Goal: Information Seeking & Learning: Learn about a topic

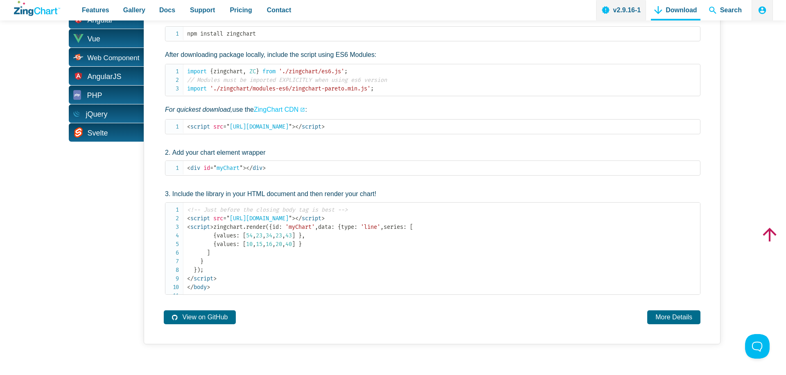
scroll to position [233, 0]
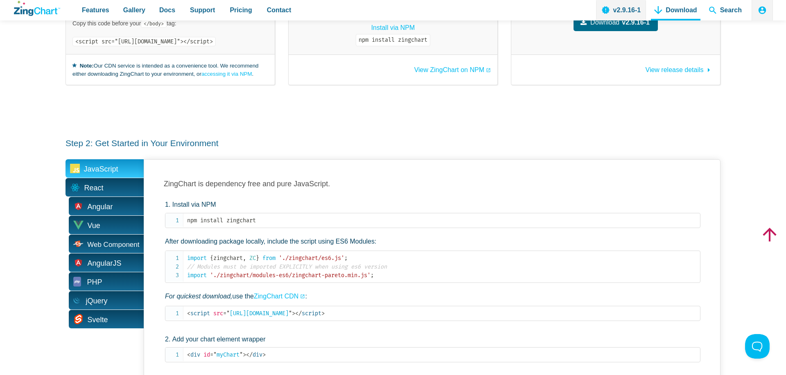
click at [97, 182] on span "React" at bounding box center [93, 188] width 19 height 13
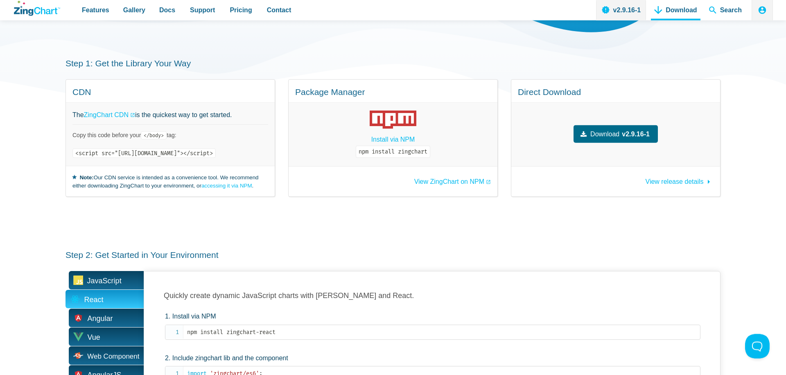
scroll to position [0, 0]
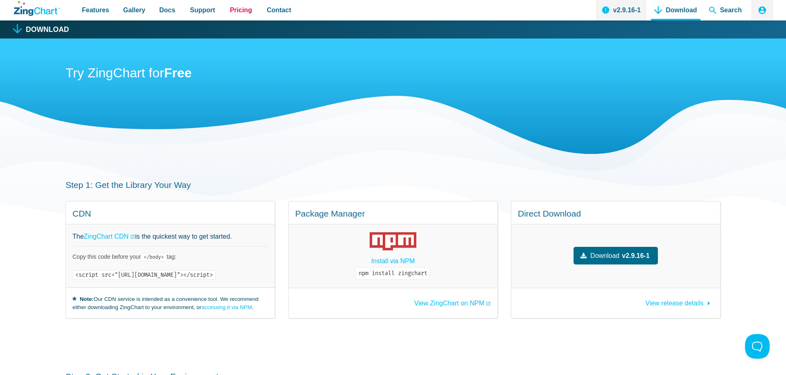
click at [237, 14] on span "Pricing" at bounding box center [241, 10] width 22 height 11
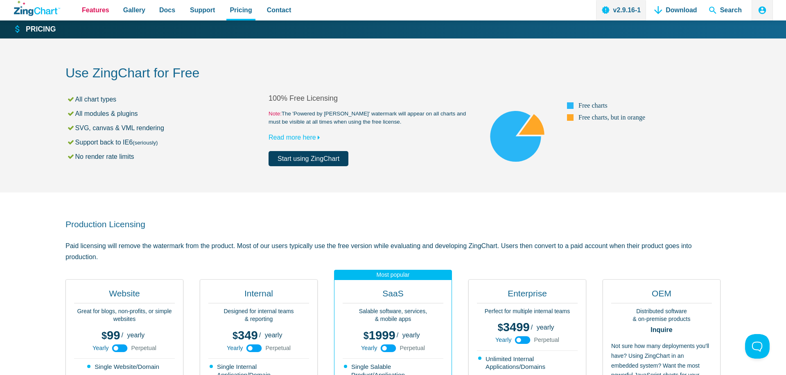
click at [97, 9] on span "Features" at bounding box center [95, 10] width 27 height 11
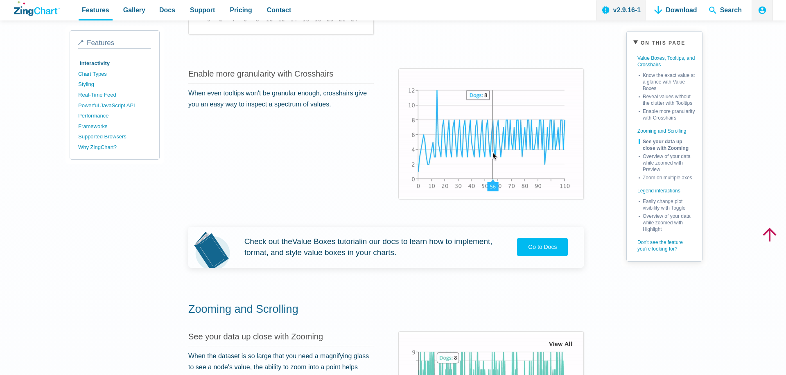
scroll to position [794, 0]
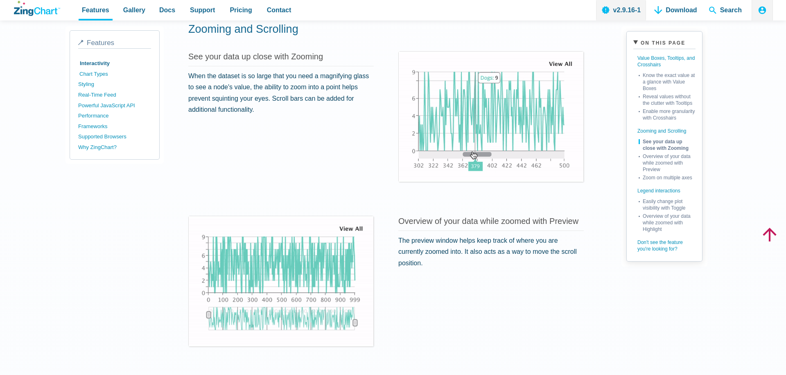
click at [100, 74] on link "Chart Types" at bounding box center [115, 74] width 73 height 11
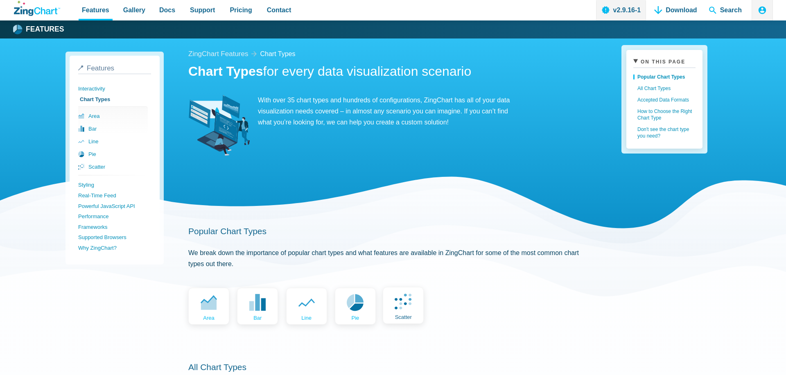
click at [409, 311] on link "scatter" at bounding box center [403, 305] width 41 height 37
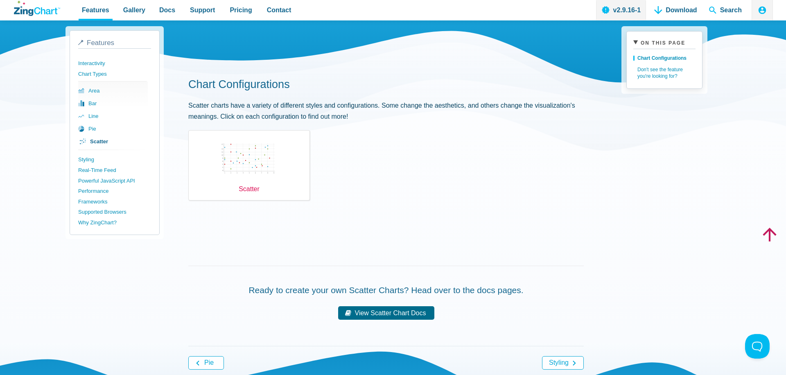
scroll to position [187, 0]
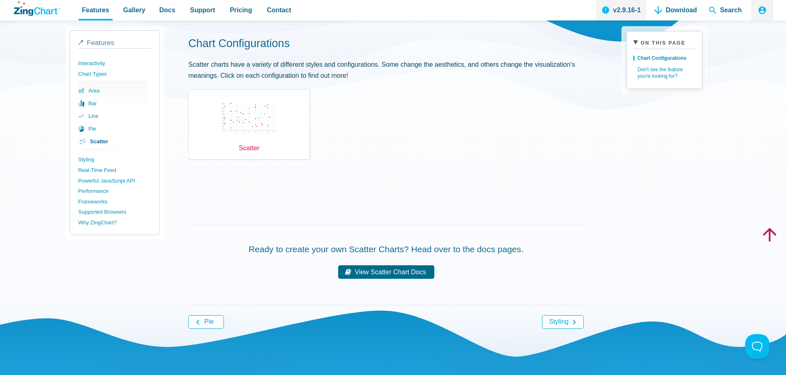
click at [271, 126] on div "Scatter" at bounding box center [249, 124] width 122 height 70
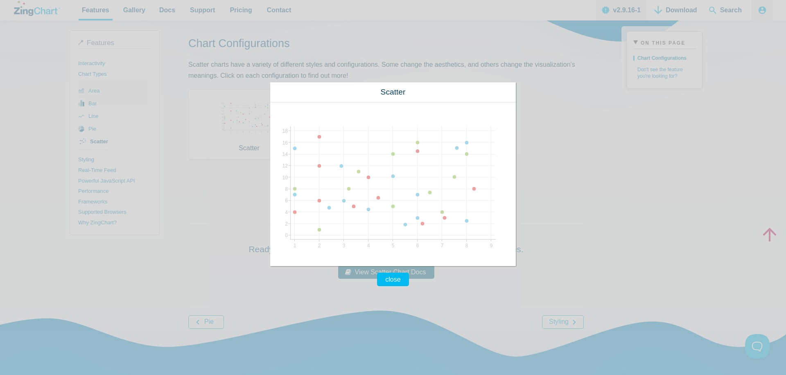
click at [447, 82] on div "Scatter" at bounding box center [393, 92] width 246 height 20
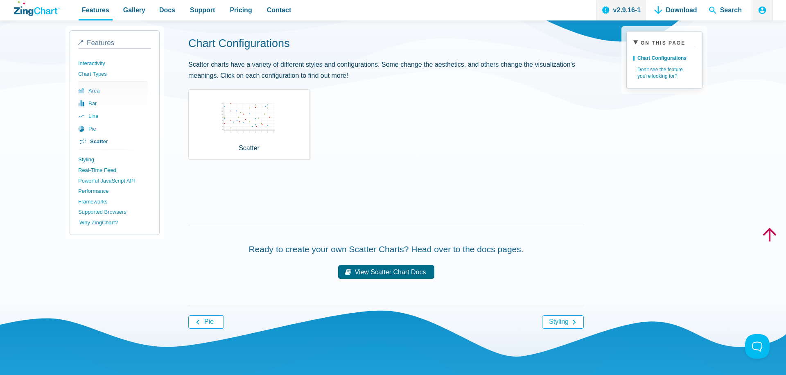
click at [92, 221] on link "Why ZingChart?" at bounding box center [115, 222] width 73 height 11
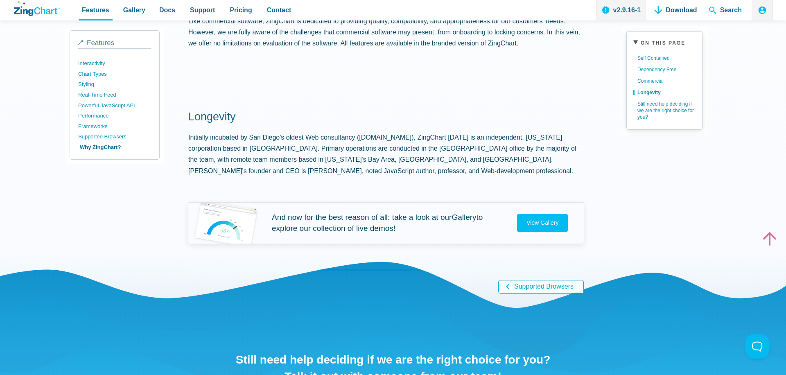
scroll to position [280, 0]
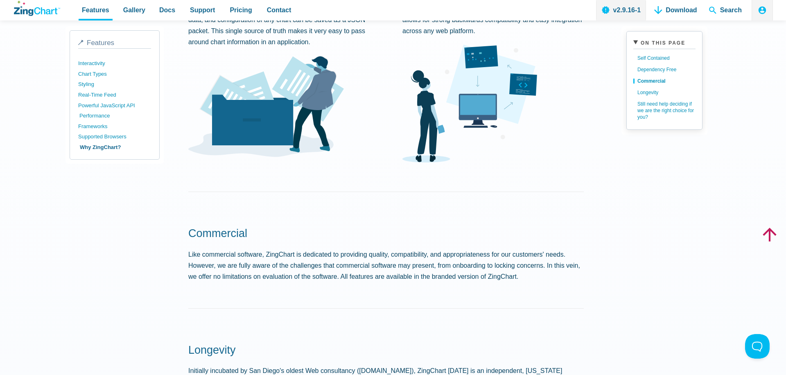
click at [100, 113] on link "Performance" at bounding box center [115, 116] width 73 height 11
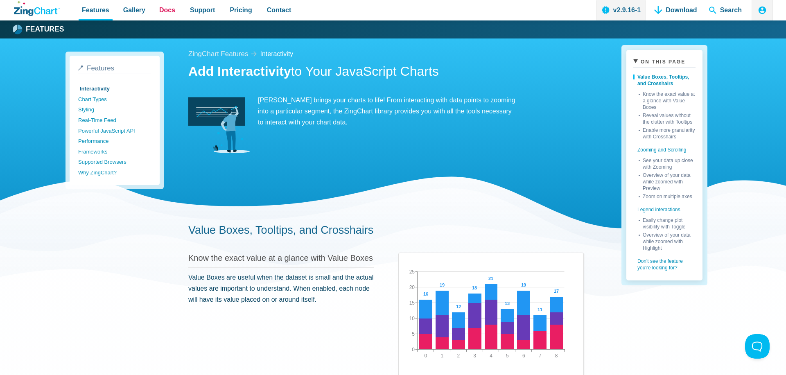
click at [171, 7] on span "Docs" at bounding box center [167, 10] width 16 height 11
click at [660, 149] on link "Zooming and Scrolling" at bounding box center [664, 148] width 62 height 16
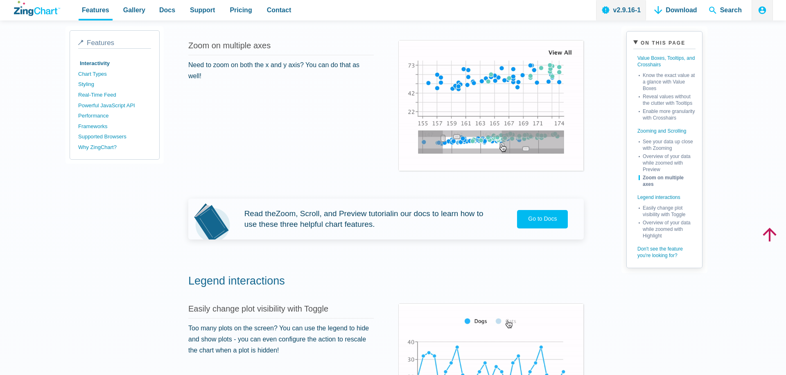
scroll to position [574, 0]
